Goal: Information Seeking & Learning: Check status

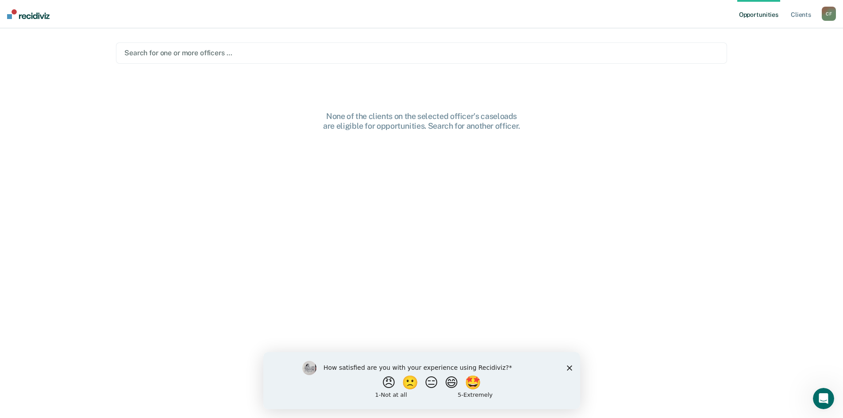
click at [572, 367] on div "How satisfied are you with your experience using Recidiviz? 😠 🙁 😑 😄 🤩 1 - Not a…" at bounding box center [421, 380] width 317 height 57
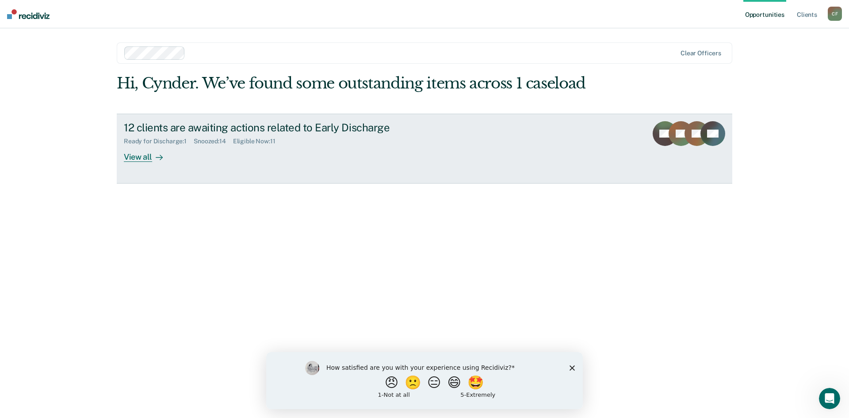
click at [210, 140] on div "Snoozed : 14" at bounding box center [213, 142] width 39 height 8
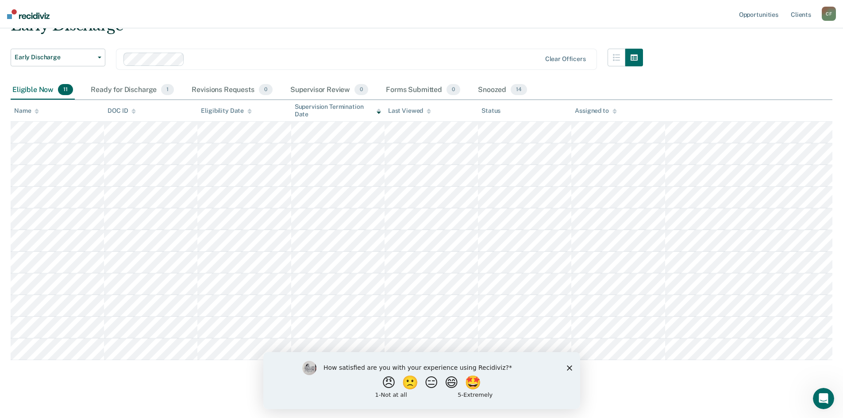
scroll to position [50, 0]
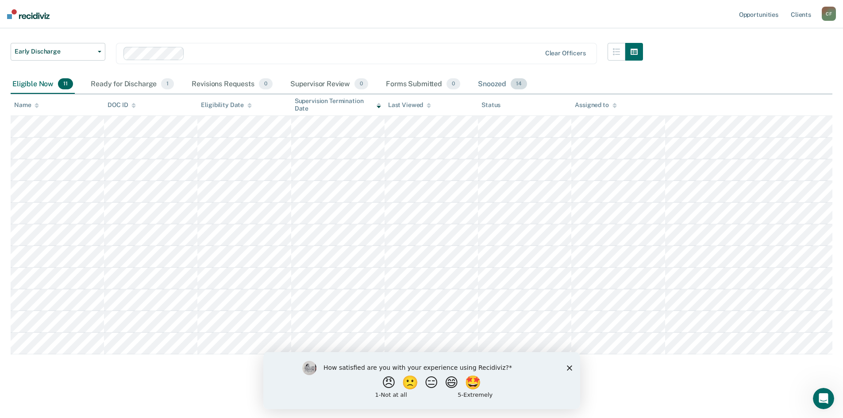
click at [499, 80] on div "Snoozed 14" at bounding box center [502, 84] width 53 height 19
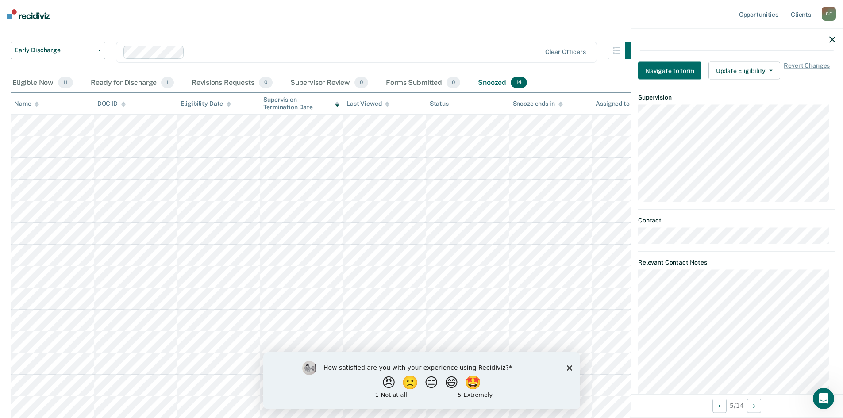
scroll to position [0, 0]
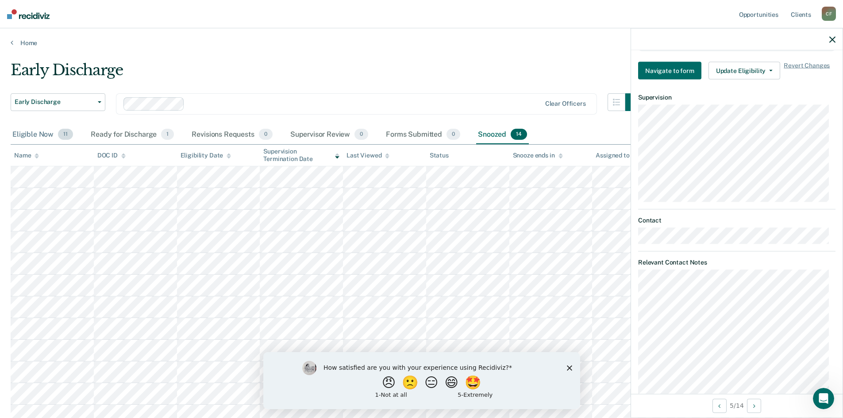
click at [32, 131] on div "Eligible Now 11" at bounding box center [43, 134] width 64 height 19
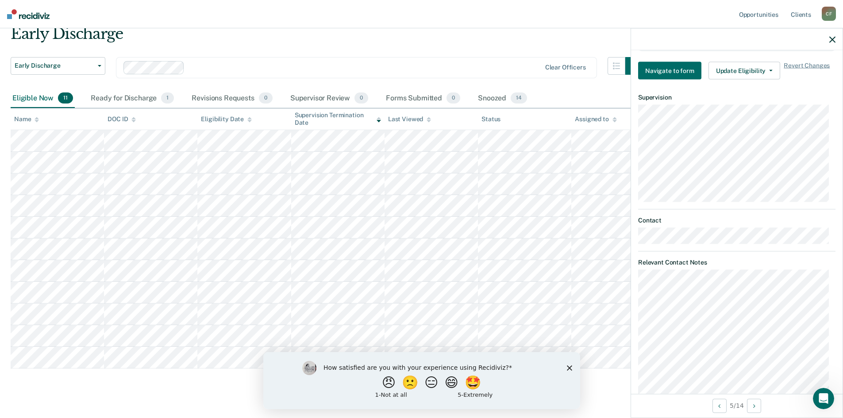
scroll to position [50, 0]
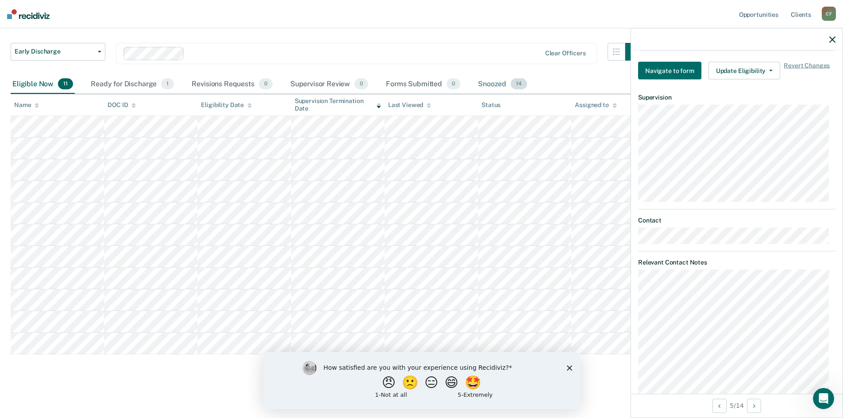
click at [501, 86] on div "Snoozed 14" at bounding box center [502, 84] width 53 height 19
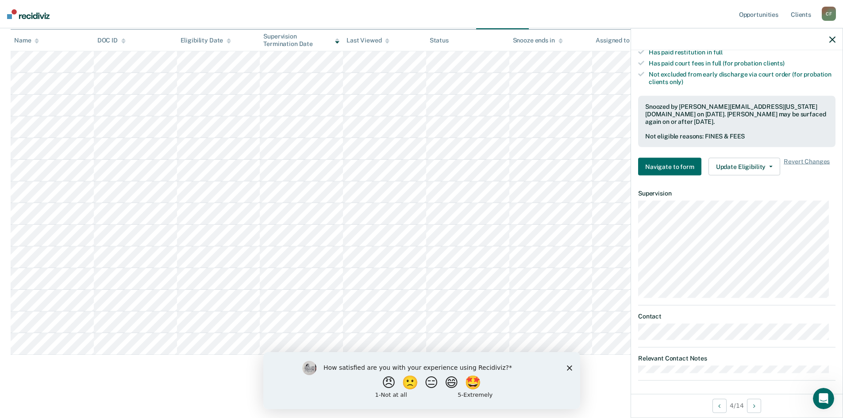
scroll to position [115, 0]
